Goal: Communication & Community: Answer question/provide support

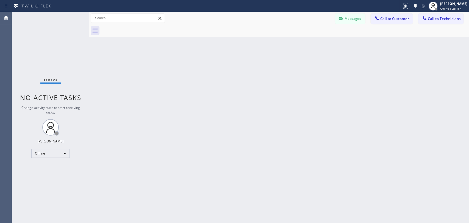
click at [407, 35] on div at bounding box center [285, 30] width 368 height 12
click at [54, 155] on div "Offline" at bounding box center [50, 153] width 39 height 9
click at [60, 174] on li "Unavailable" at bounding box center [50, 174] width 37 height 7
click at [428, 19] on span "Call to Technicians" at bounding box center [444, 18] width 33 height 5
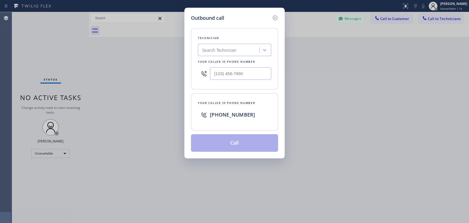
click at [214, 52] on div "Search Technician" at bounding box center [219, 50] width 34 height 6
type input "olek"
click at [231, 61] on div "[PERSON_NAME]" at bounding box center [234, 62] width 73 height 10
type input "[PHONE_NUMBER]"
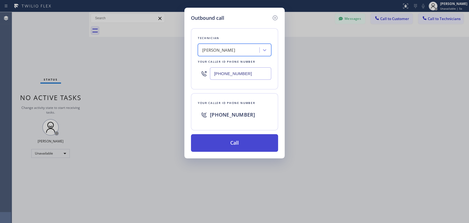
click at [222, 145] on button "Call" at bounding box center [234, 143] width 87 height 18
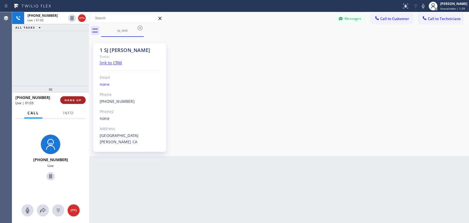
click at [79, 98] on button "HANG UP" at bounding box center [73, 100] width 26 height 8
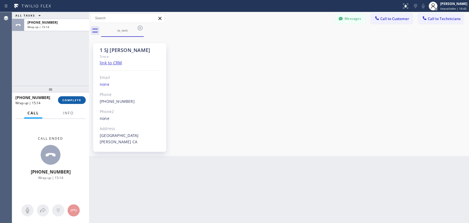
click at [82, 101] on button "COMPLETE" at bounding box center [72, 100] width 28 height 8
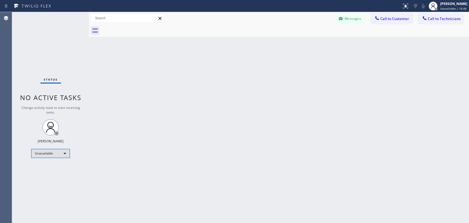
click at [53, 155] on div "Unavailable" at bounding box center [50, 153] width 39 height 9
click at [53, 168] on li "Available" at bounding box center [50, 167] width 37 height 7
